Goal: Navigation & Orientation: Find specific page/section

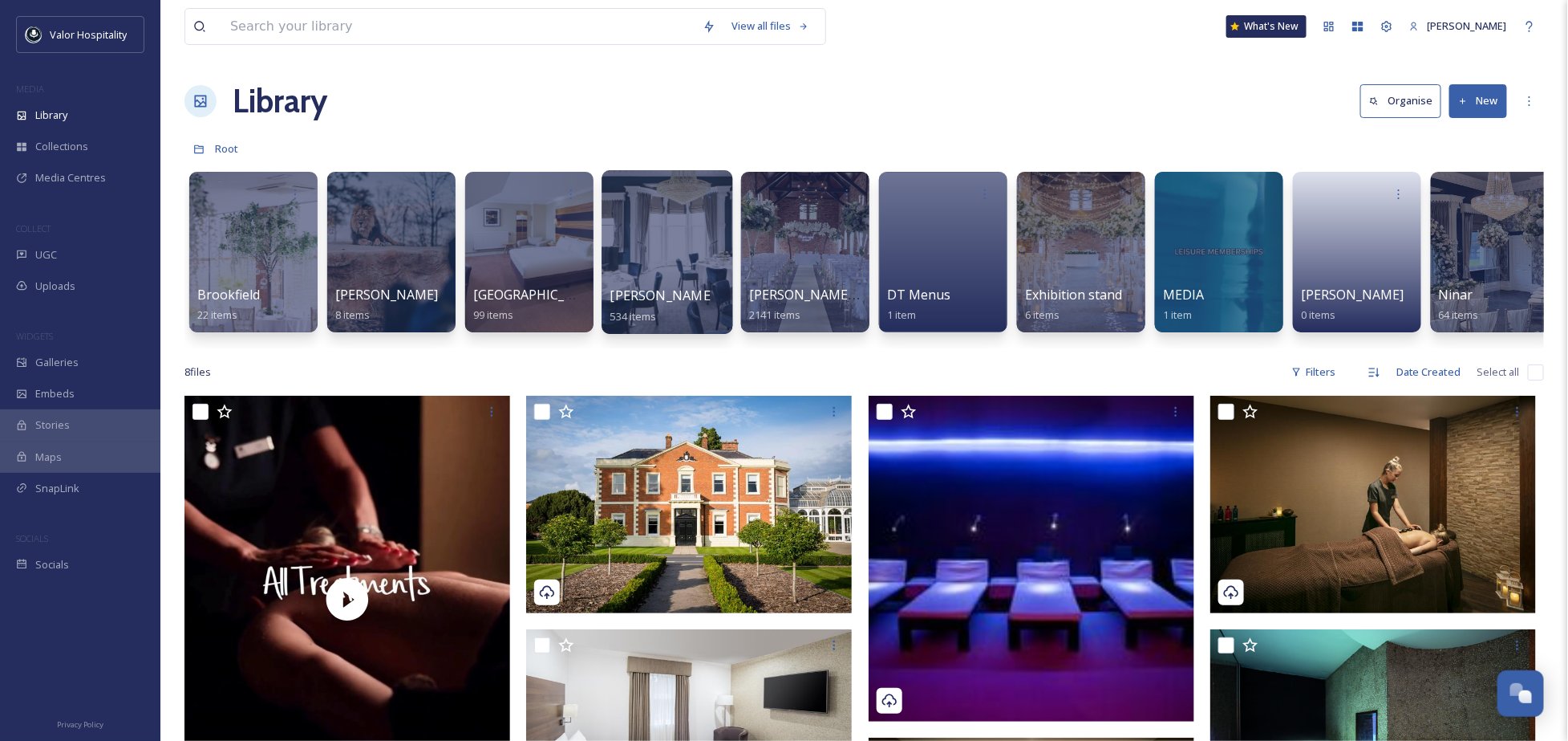
click at [685, 296] on span "[PERSON_NAME] ALL" at bounding box center [675, 295] width 130 height 18
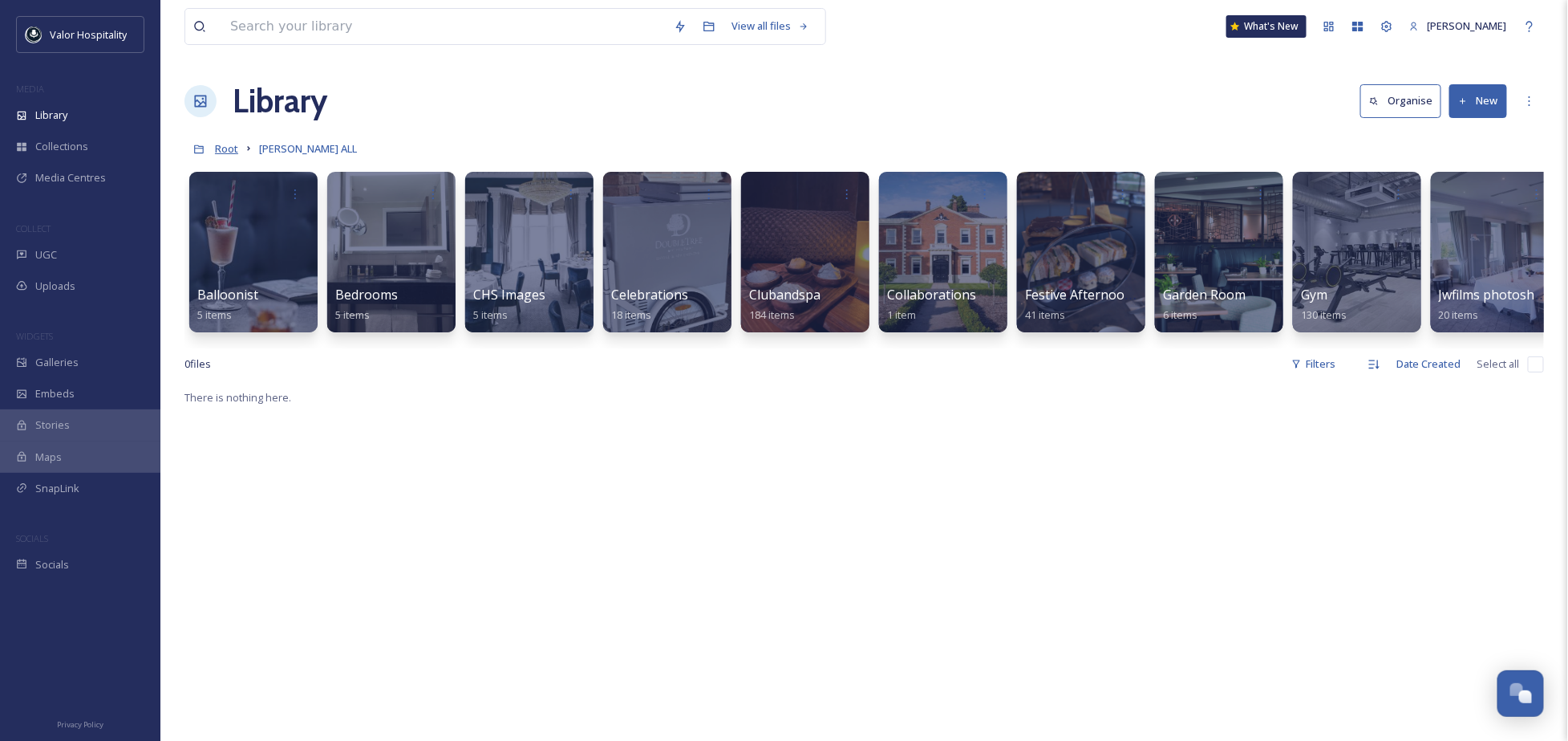
click at [235, 151] on span "Root" at bounding box center [227, 147] width 24 height 14
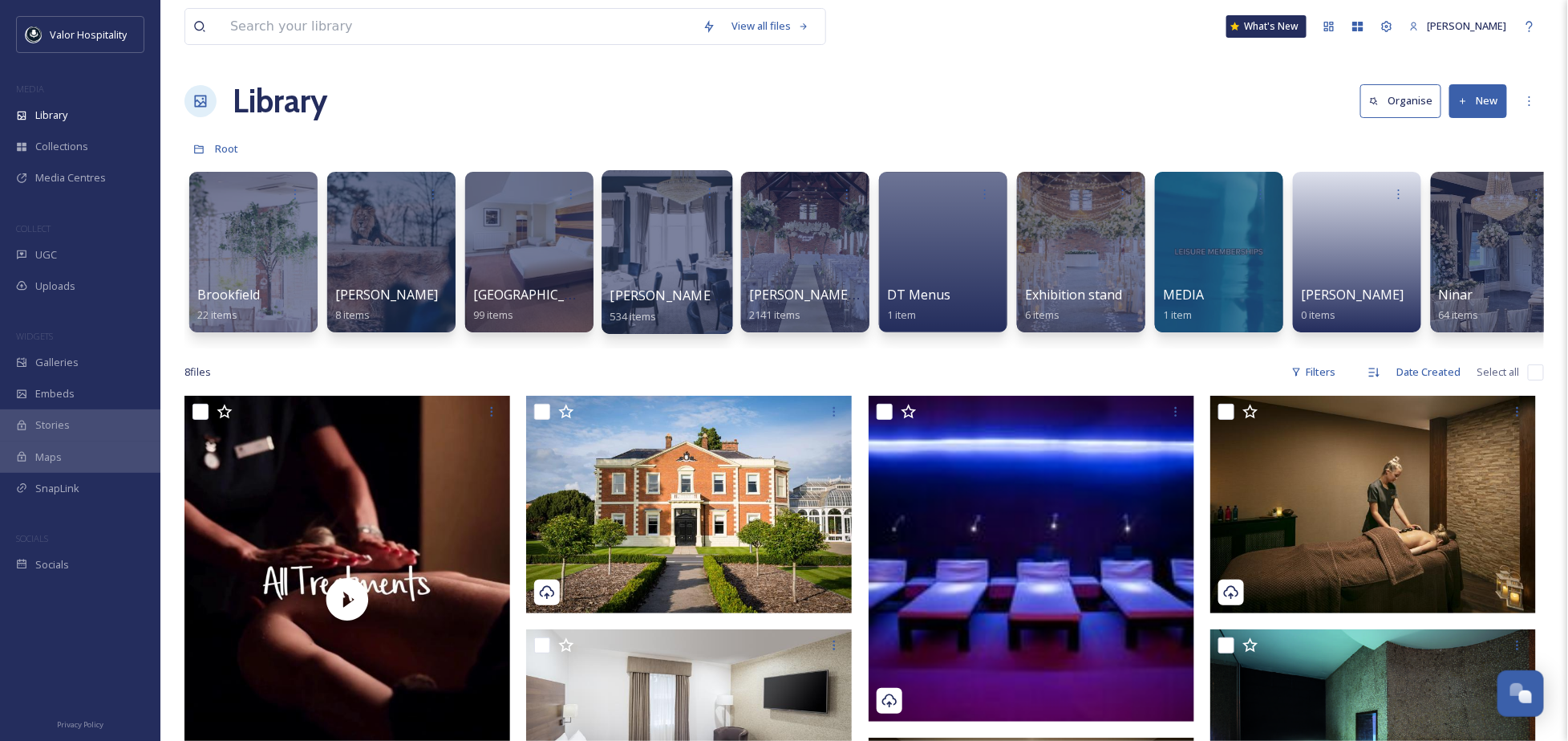
click at [642, 300] on span "[PERSON_NAME] ALL" at bounding box center [675, 295] width 130 height 18
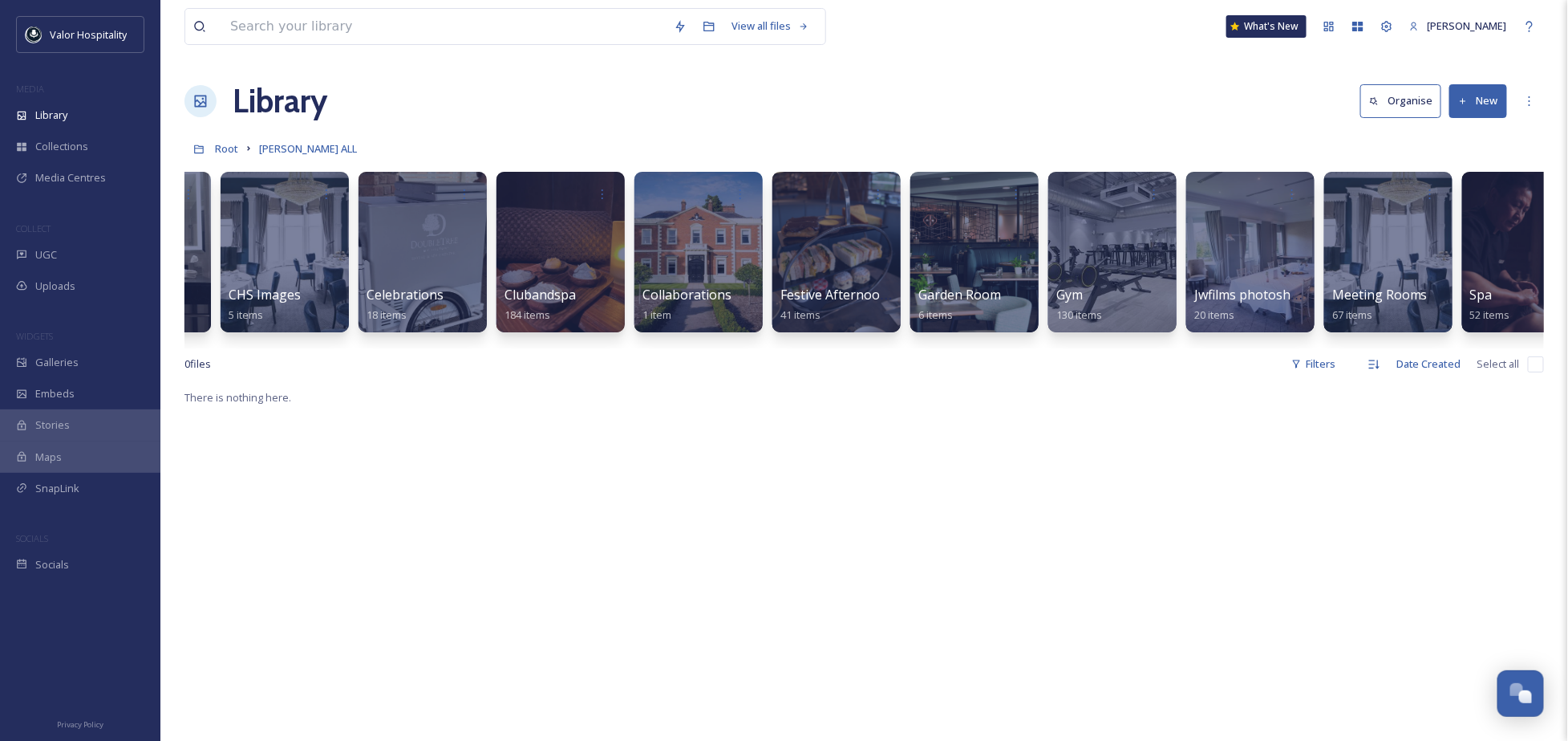
scroll to position [0, 295]
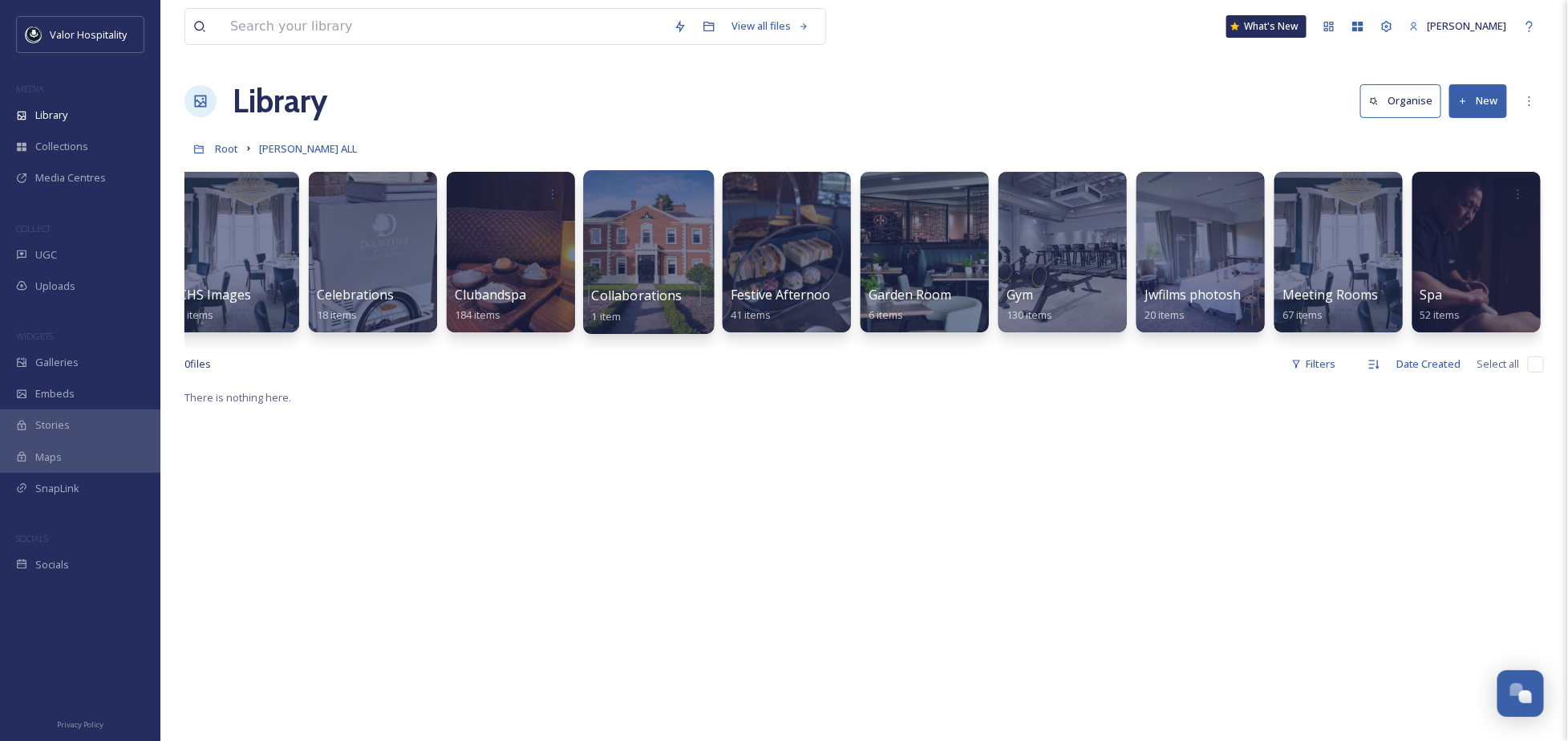
click at [636, 282] on div at bounding box center [648, 251] width 130 height 164
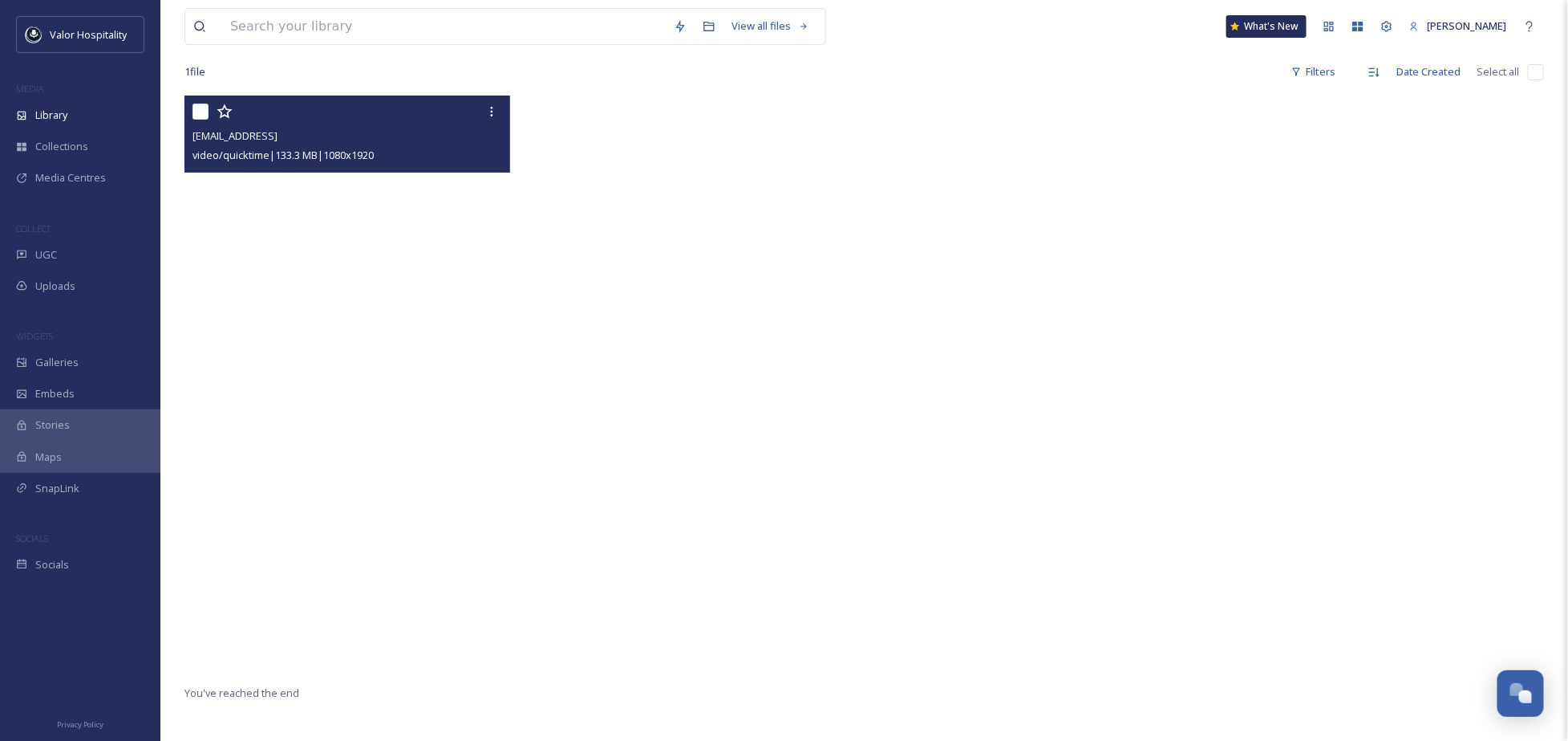
scroll to position [218, 0]
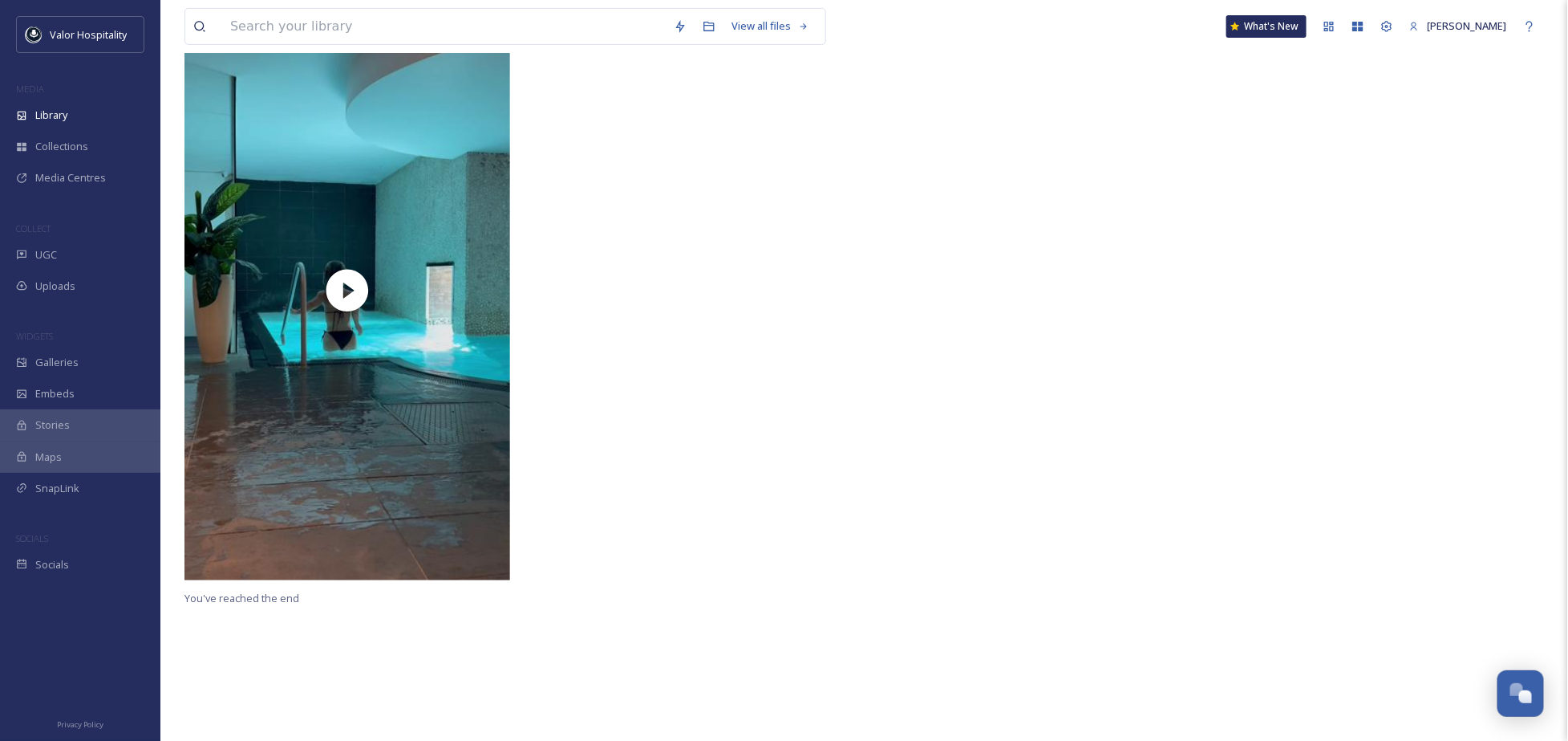
click at [727, 292] on div at bounding box center [692, 295] width 333 height 588
click at [79, 370] on div "Galleries" at bounding box center [80, 362] width 161 height 31
